Goal: Task Accomplishment & Management: Use online tool/utility

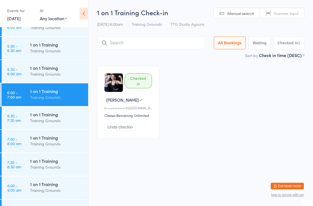
scroll to position [38, 0]
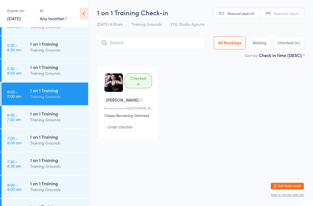
click at [53, 90] on div "1 on 1 Training" at bounding box center [56, 90] width 53 height 6
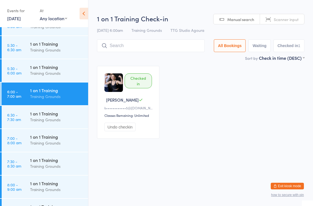
click at [162, 49] on input "search" at bounding box center [151, 45] width 108 height 13
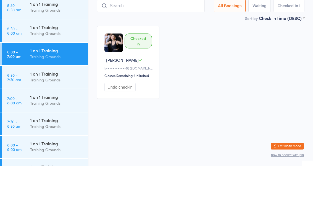
click at [152, 39] on input "search" at bounding box center [151, 45] width 108 height 13
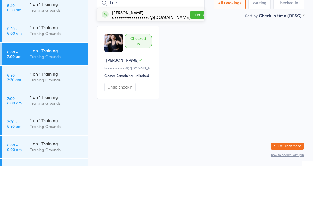
type input "Luc"
click at [139, 54] on div "c•••••••••••••••••c@[DOMAIN_NAME]" at bounding box center [151, 56] width 78 height 4
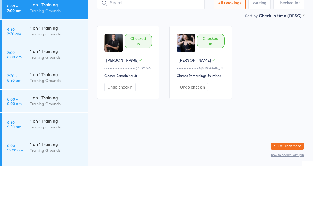
scroll to position [86, 0]
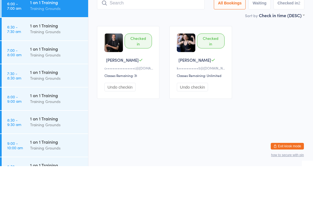
click at [53, 92] on div "Training Grounds" at bounding box center [56, 95] width 53 height 6
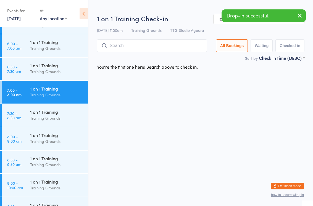
click at [160, 47] on input "search" at bounding box center [152, 45] width 110 height 13
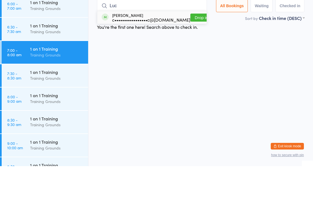
type input "Luc"
click at [147, 57] on div "c•••••••••••••••••c@[DOMAIN_NAME]" at bounding box center [151, 59] width 78 height 4
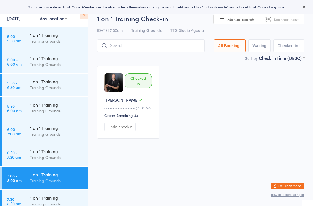
click at [19, 10] on div "You have now entered Kiosk Mode. Members will be able to check themselves in us…" at bounding box center [156, 7] width 313 height 14
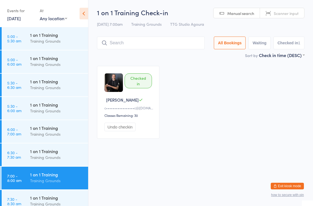
click at [21, 17] on link "[DATE]" at bounding box center [14, 18] width 14 height 6
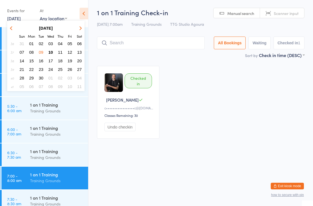
click at [52, 58] on button "17" at bounding box center [50, 60] width 9 height 7
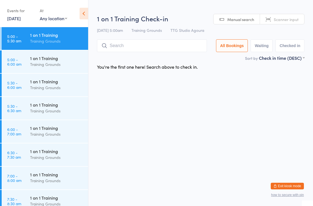
click at [21, 19] on link "[DATE]" at bounding box center [14, 18] width 14 height 6
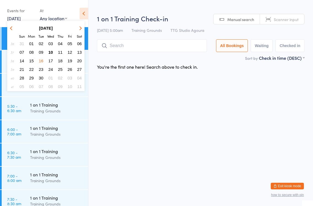
click at [54, 53] on button "10" at bounding box center [50, 51] width 9 height 7
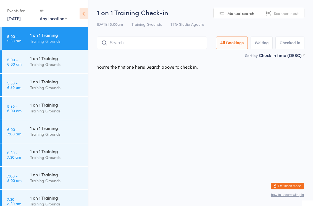
click at [48, 133] on div "Training Grounds" at bounding box center [56, 134] width 53 height 6
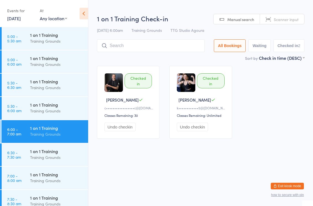
click at [130, 48] on input "search" at bounding box center [151, 45] width 108 height 13
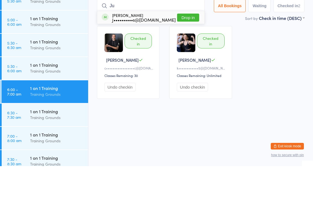
type input "Ju"
click at [142, 57] on div "J••••••••••s@[DOMAIN_NAME]" at bounding box center [144, 59] width 64 height 4
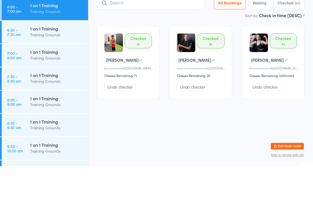
scroll to position [83, 0]
click at [55, 95] on div "Training Grounds" at bounding box center [56, 98] width 53 height 6
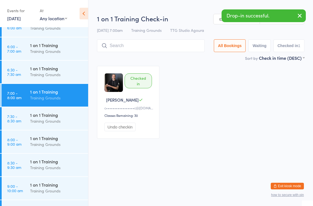
click at [137, 48] on input "search" at bounding box center [151, 45] width 108 height 13
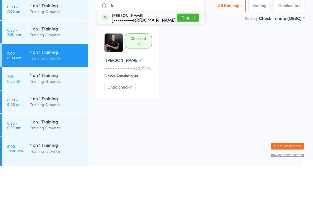
type input "Ju"
click at [141, 57] on div "J••••••••••s@[DOMAIN_NAME]" at bounding box center [144, 59] width 64 height 4
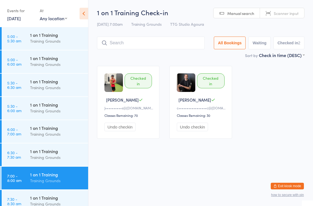
click at [279, 100] on div "Checked in James J J••••••••••s@yahoo.com Classes Remaining: 70 Undo checkin Ch…" at bounding box center [201, 102] width 218 height 83
